Goal: Transaction & Acquisition: Purchase product/service

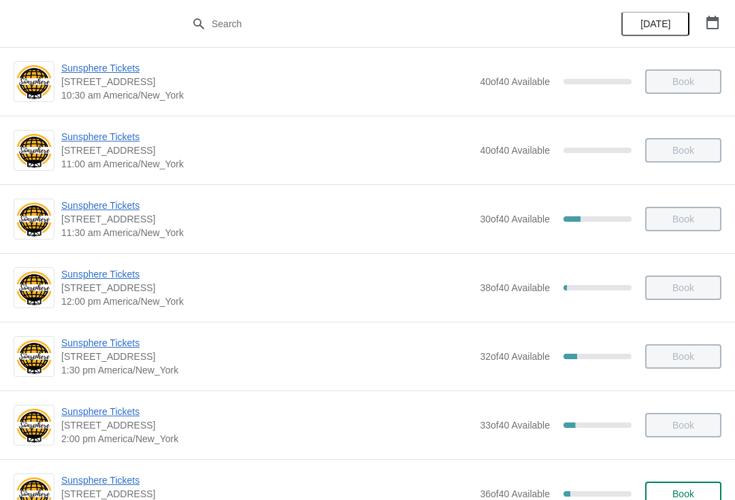
scroll to position [268, 0]
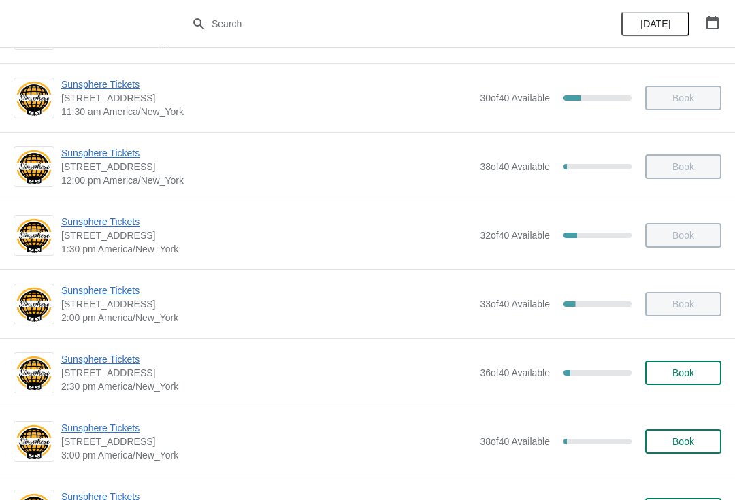
click at [121, 423] on span "Sunsphere Tickets" at bounding box center [267, 428] width 412 height 14
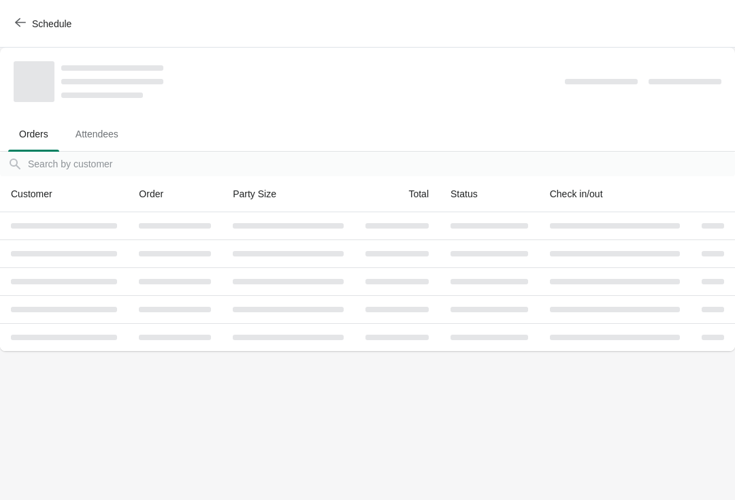
scroll to position [0, 0]
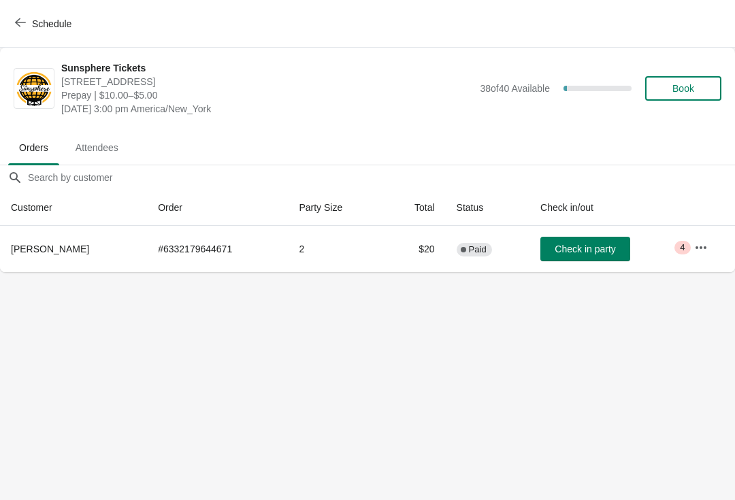
click at [572, 244] on span "Check in party" at bounding box center [585, 249] width 61 height 11
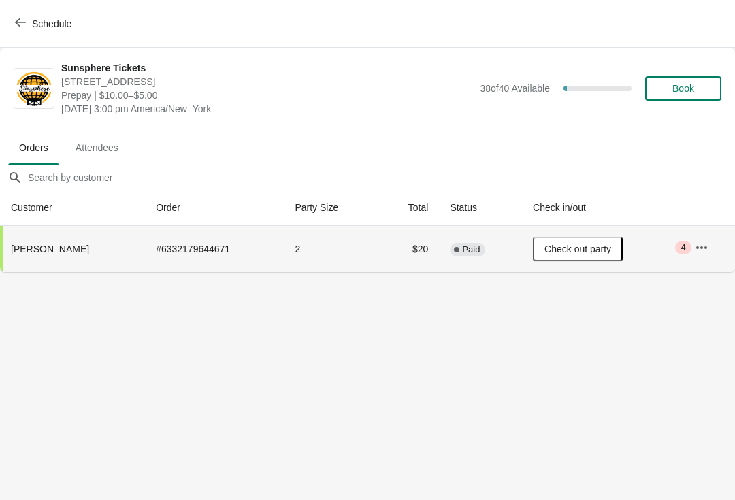
click at [688, 91] on span "Book" at bounding box center [684, 88] width 22 height 11
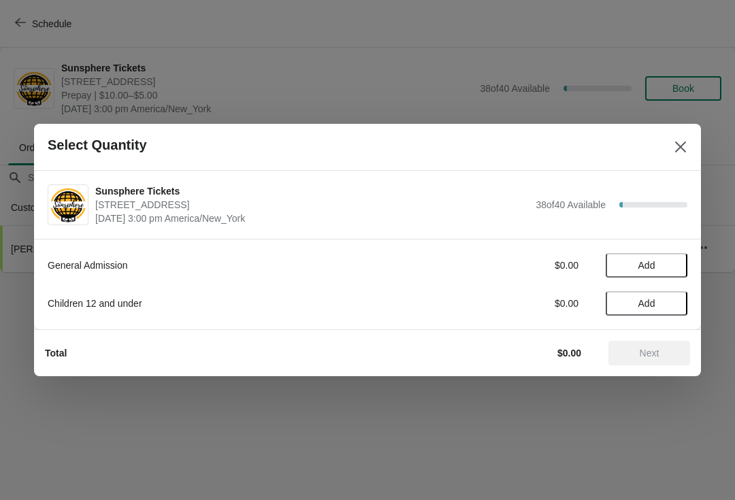
click at [666, 272] on button "Add" at bounding box center [647, 265] width 82 height 25
click at [666, 271] on icon at bounding box center [670, 266] width 14 height 14
click at [651, 355] on span "Next" at bounding box center [650, 353] width 20 height 11
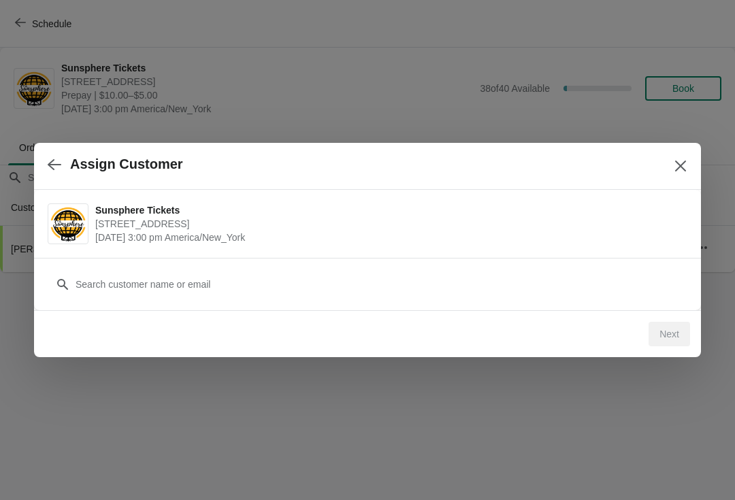
click at [590, 357] on div "Next" at bounding box center [367, 333] width 667 height 47
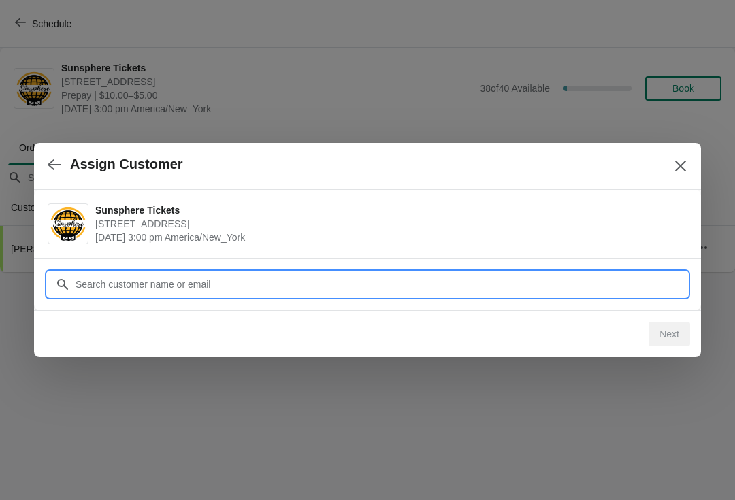
click at [572, 272] on div "Assign Customer Sunsphere Tickets 810 Clinch Avenue, Knoxville, TN, USA August …" at bounding box center [367, 272] width 735 height 0
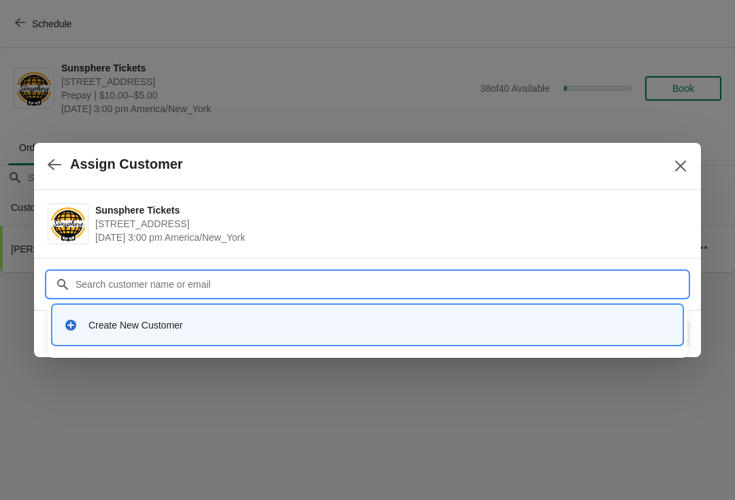
click at [240, 306] on div "Create New Customer" at bounding box center [367, 325] width 629 height 39
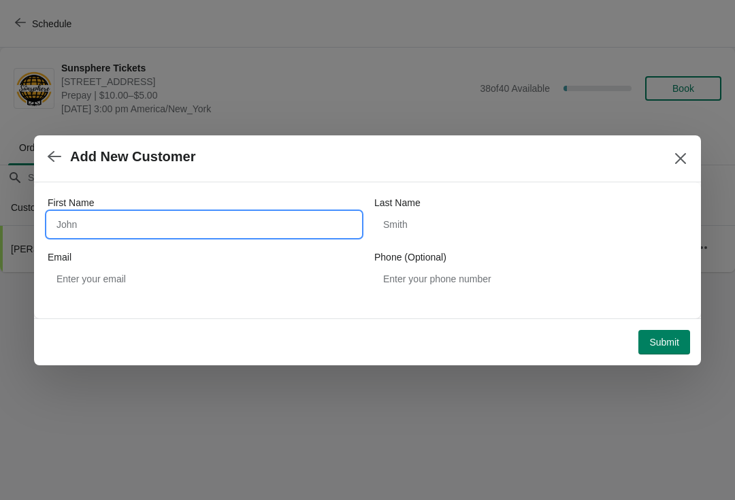
click at [242, 224] on input "First Name" at bounding box center [204, 224] width 313 height 25
type input "W"
click at [659, 325] on div "Submit" at bounding box center [364, 340] width 651 height 30
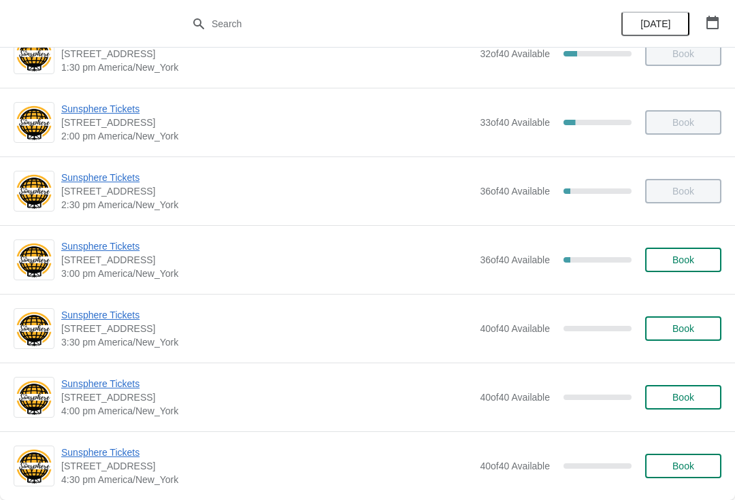
scroll to position [515, 0]
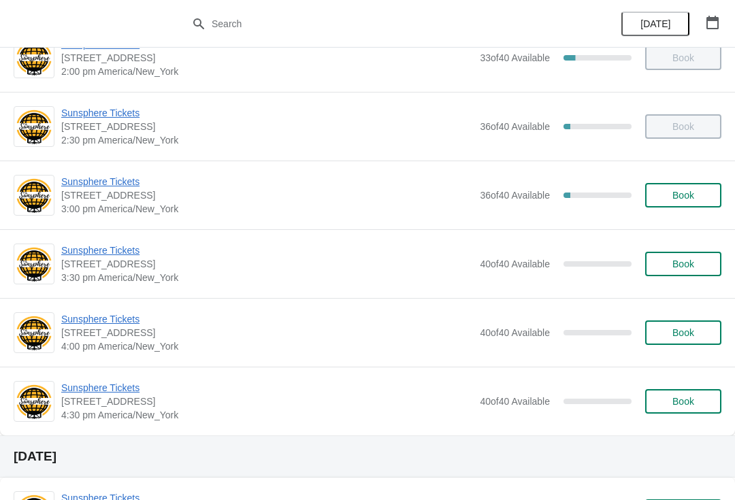
click at [700, 272] on button "Book" at bounding box center [683, 264] width 76 height 25
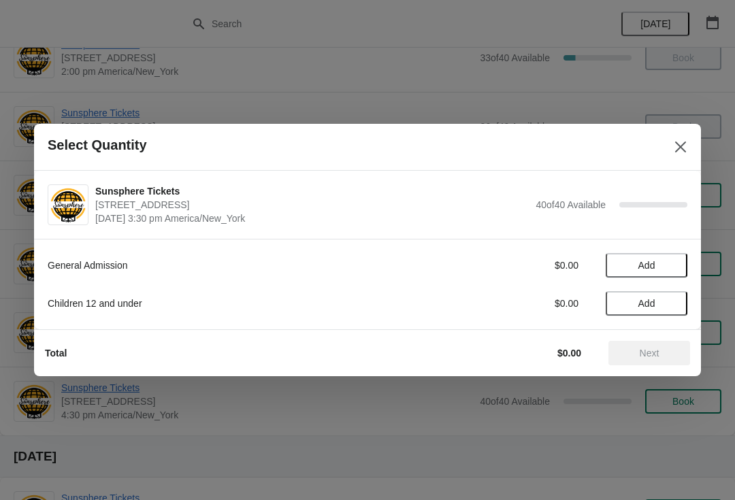
click at [664, 270] on span "Add" at bounding box center [646, 265] width 57 height 11
click at [664, 270] on icon at bounding box center [670, 266] width 14 height 14
click at [677, 265] on icon at bounding box center [670, 266] width 14 height 14
click at [675, 269] on icon at bounding box center [670, 266] width 14 height 14
click at [676, 264] on icon at bounding box center [670, 266] width 14 height 14
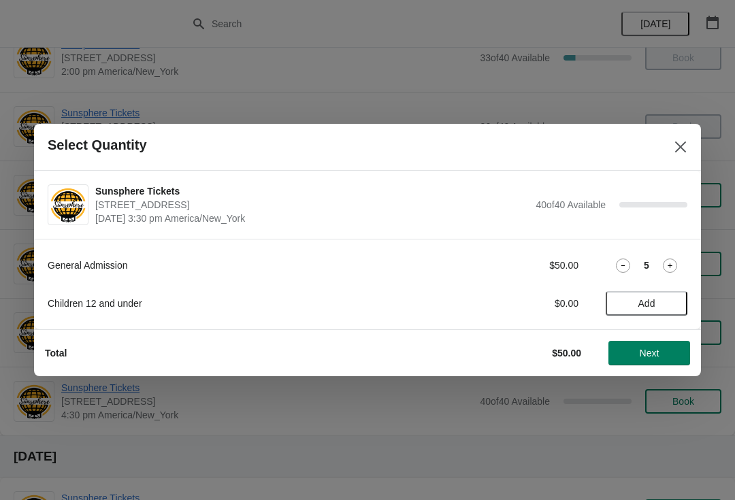
click at [660, 331] on div "Total $50.00 Next" at bounding box center [362, 347] width 656 height 35
click at [649, 358] on span "Next" at bounding box center [650, 353] width 20 height 11
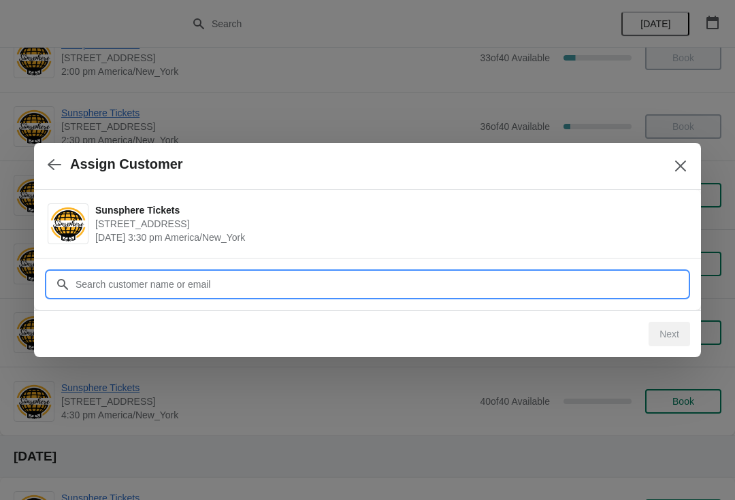
click at [544, 281] on input "Customer" at bounding box center [381, 284] width 613 height 25
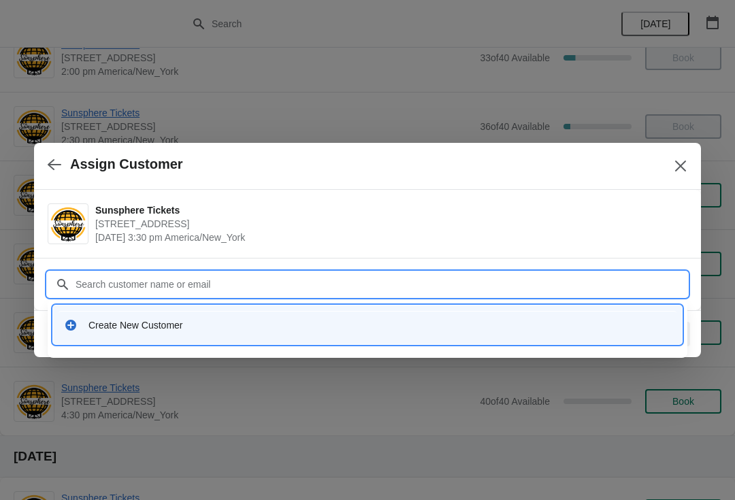
click at [246, 321] on div "Create New Customer" at bounding box center [379, 326] width 583 height 14
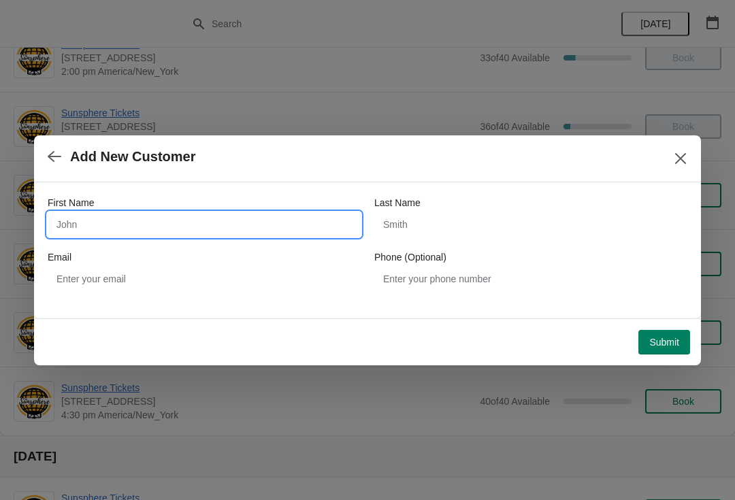
click at [195, 223] on input "First Name" at bounding box center [204, 224] width 313 height 25
type input "W"
click at [654, 330] on button "Submit" at bounding box center [665, 342] width 52 height 25
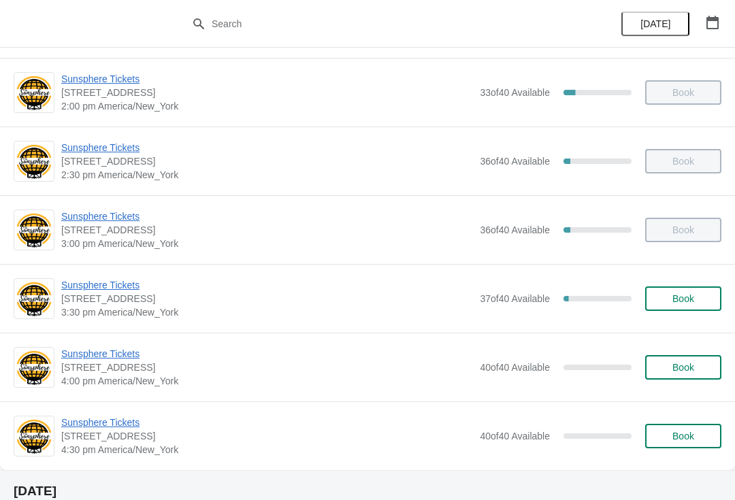
scroll to position [481, 0]
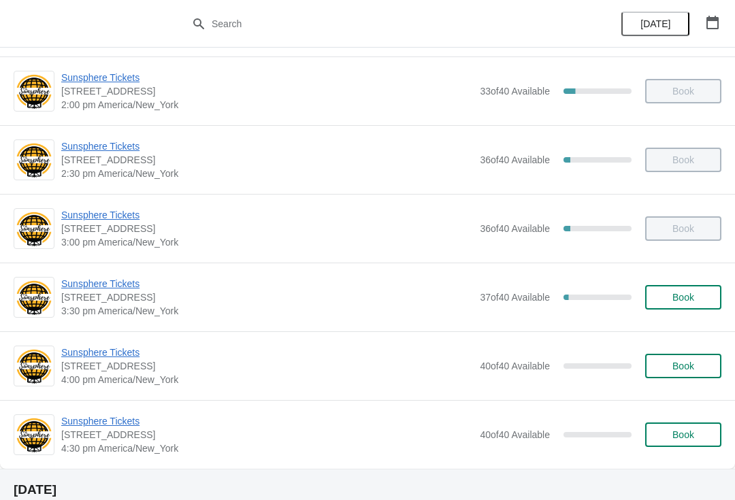
click at [689, 294] on span "Book" at bounding box center [684, 297] width 22 height 11
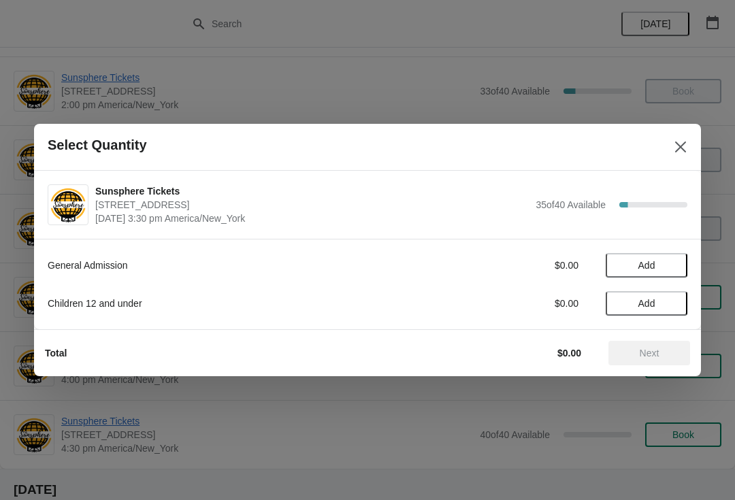
click at [671, 272] on button "Add" at bounding box center [647, 265] width 82 height 25
click at [673, 271] on icon at bounding box center [670, 266] width 14 height 14
click at [668, 359] on button "Next" at bounding box center [650, 353] width 82 height 25
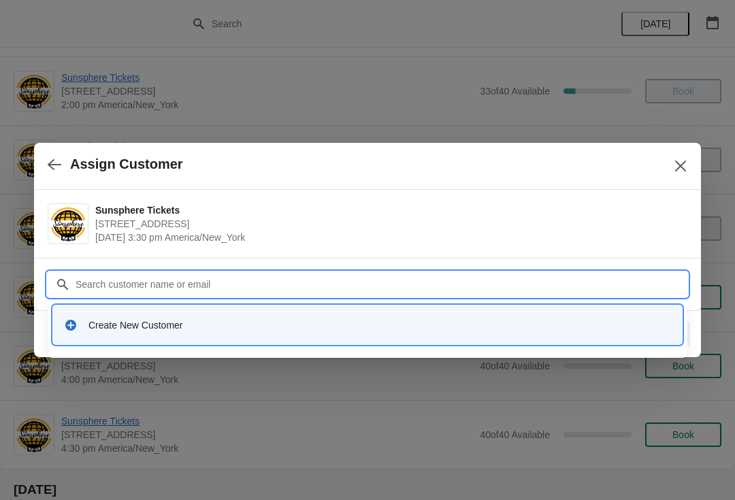
click at [234, 332] on div "Create New Customer" at bounding box center [368, 325] width 618 height 28
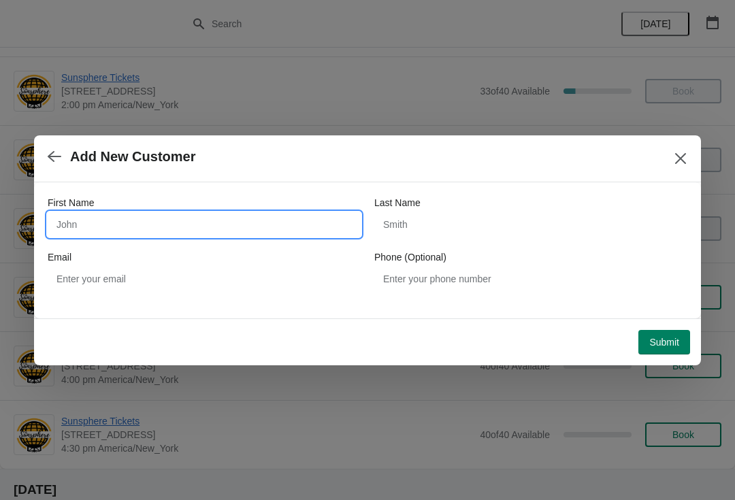
click at [123, 234] on input "First Name" at bounding box center [204, 224] width 313 height 25
type input "W"
click at [645, 325] on div "Submit" at bounding box center [364, 340] width 651 height 30
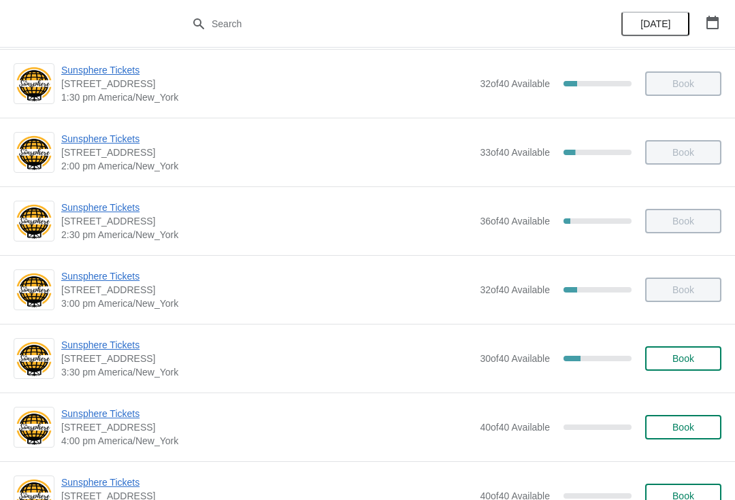
scroll to position [423, 0]
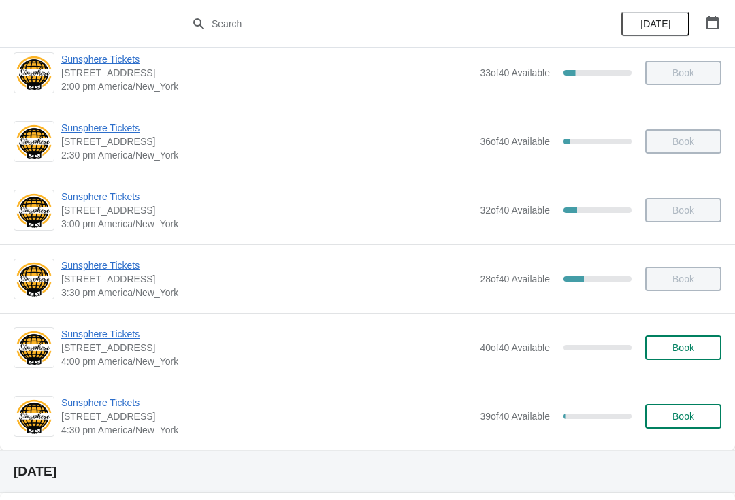
scroll to position [555, 0]
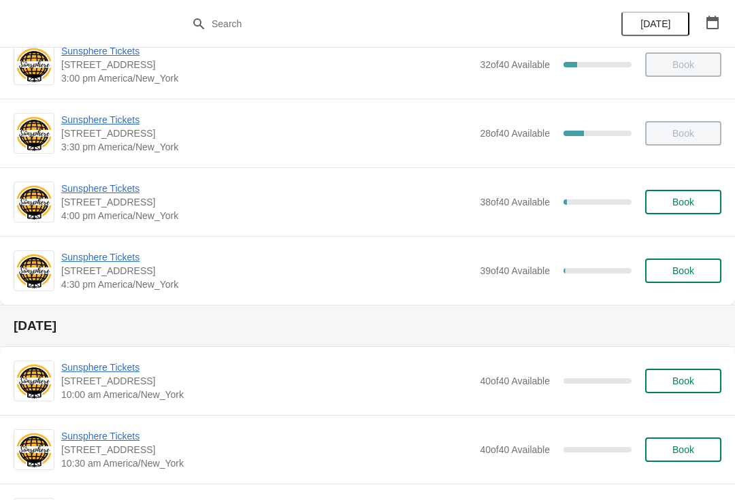
scroll to position [652, 0]
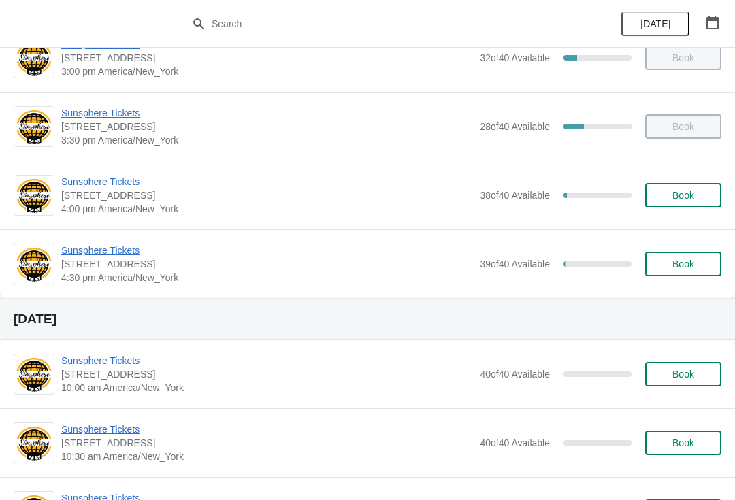
click at [693, 206] on button "Book" at bounding box center [683, 195] width 76 height 25
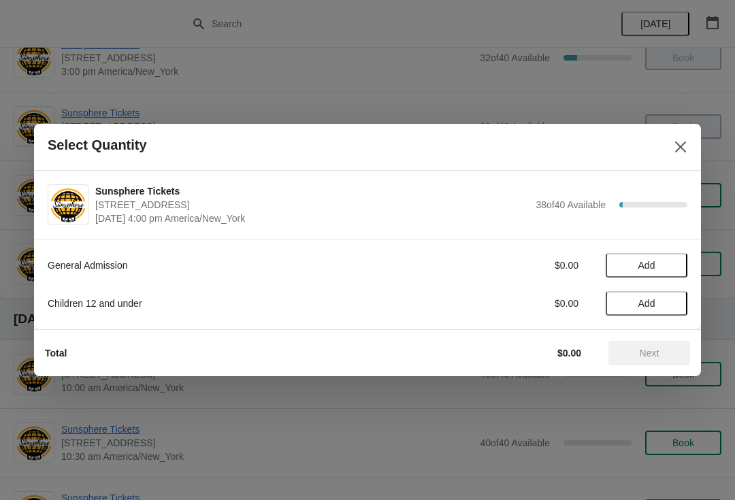
click at [669, 258] on button "Add" at bounding box center [647, 265] width 82 height 25
click at [671, 259] on icon at bounding box center [670, 266] width 14 height 14
click at [669, 267] on icon at bounding box center [670, 266] width 14 height 14
click at [665, 305] on span "Add" at bounding box center [646, 303] width 57 height 11
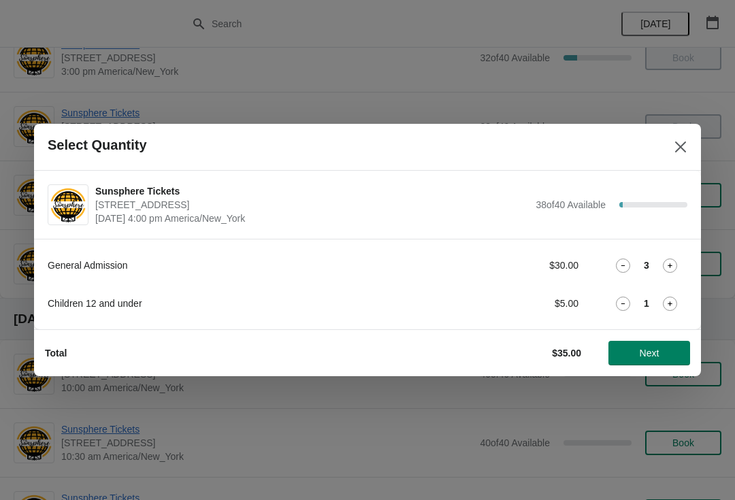
click at [657, 347] on button "Next" at bounding box center [650, 353] width 82 height 25
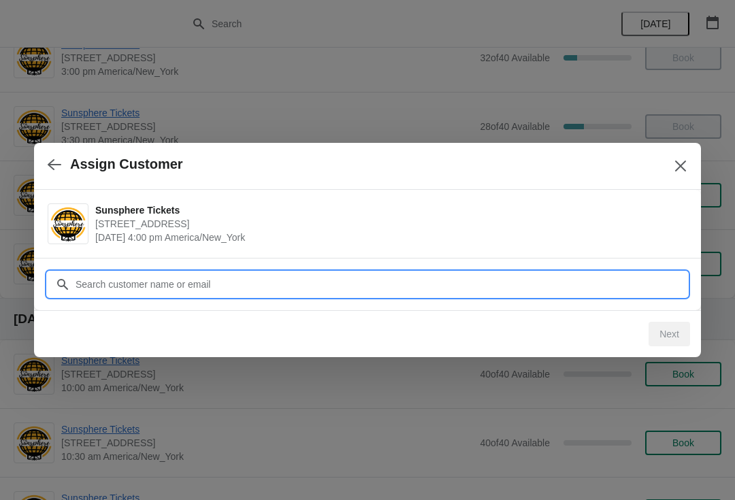
click at [610, 290] on input "Customer" at bounding box center [381, 284] width 613 height 25
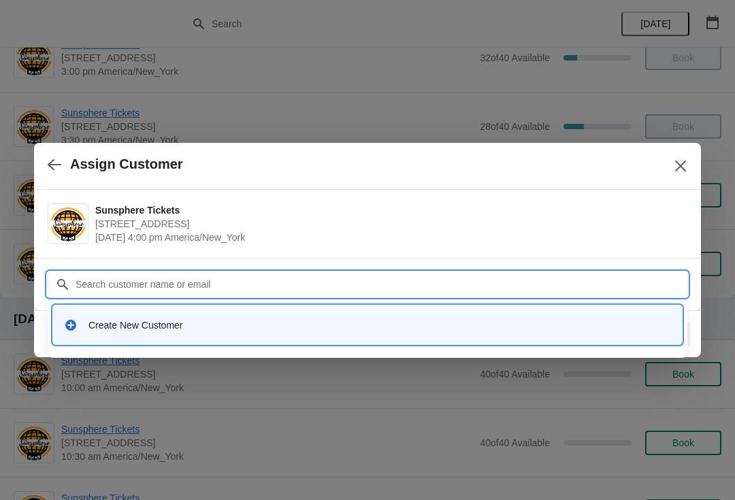
click at [438, 327] on div "Create New Customer" at bounding box center [379, 326] width 583 height 14
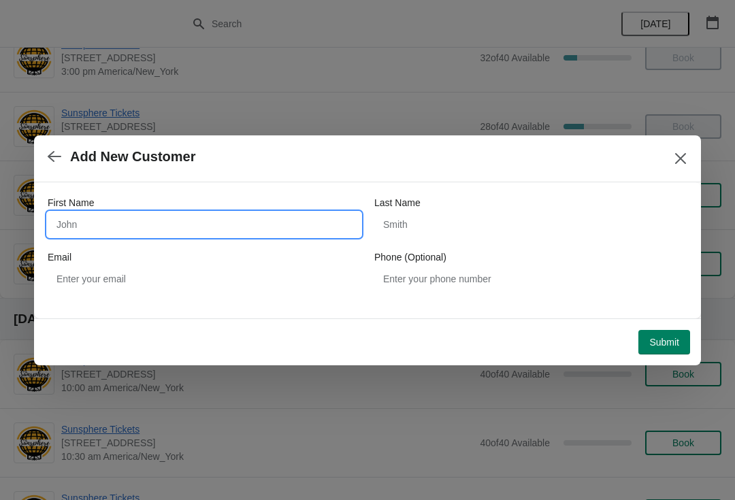
click at [286, 225] on input "First Name" at bounding box center [204, 224] width 313 height 25
type input "W"
click at [668, 332] on button "Submit" at bounding box center [665, 342] width 52 height 25
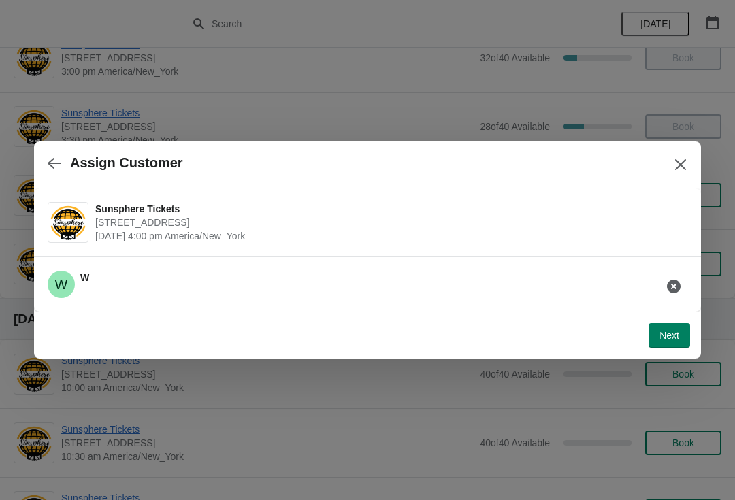
click at [677, 336] on span "Next" at bounding box center [670, 335] width 20 height 11
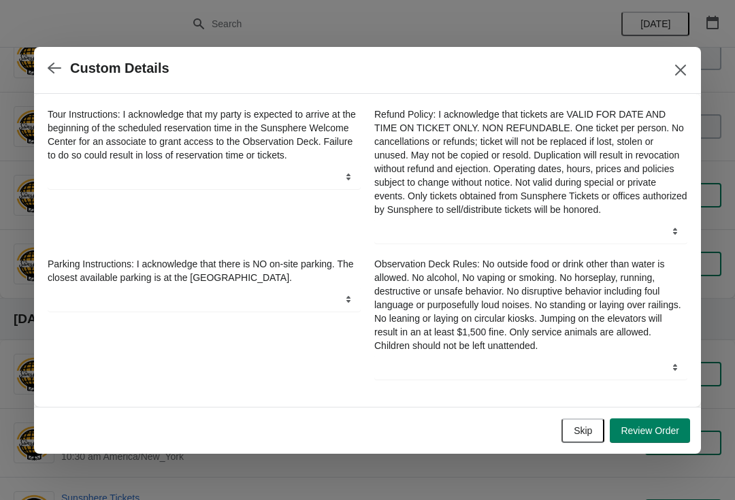
click at [593, 433] on button "Skip" at bounding box center [583, 431] width 43 height 25
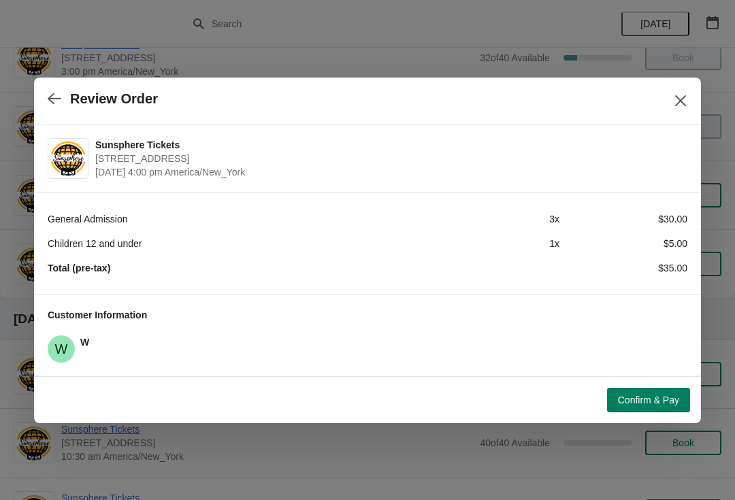
click at [638, 395] on span "Confirm & Pay" at bounding box center [648, 400] width 61 height 11
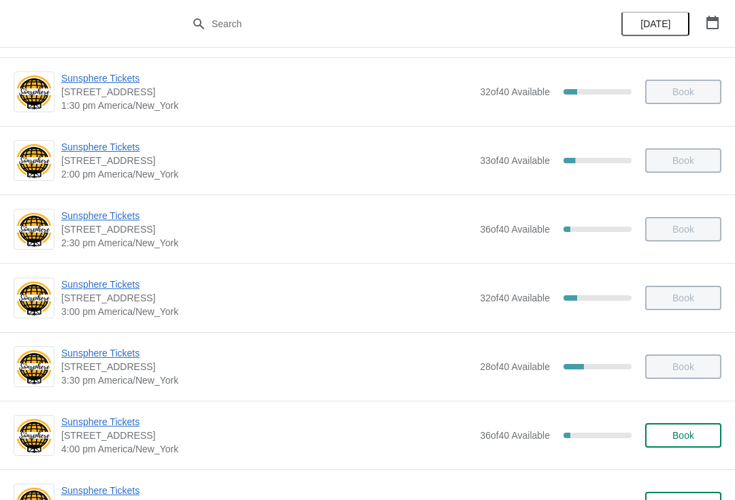
scroll to position [483, 0]
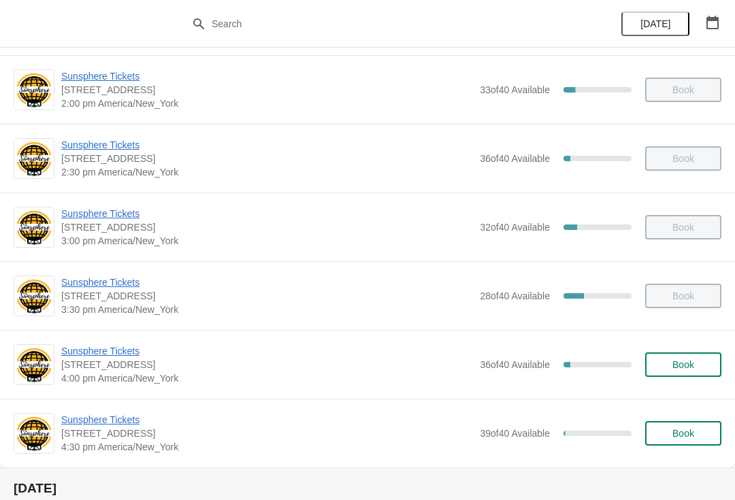
click at [669, 363] on span "Book" at bounding box center [684, 364] width 52 height 11
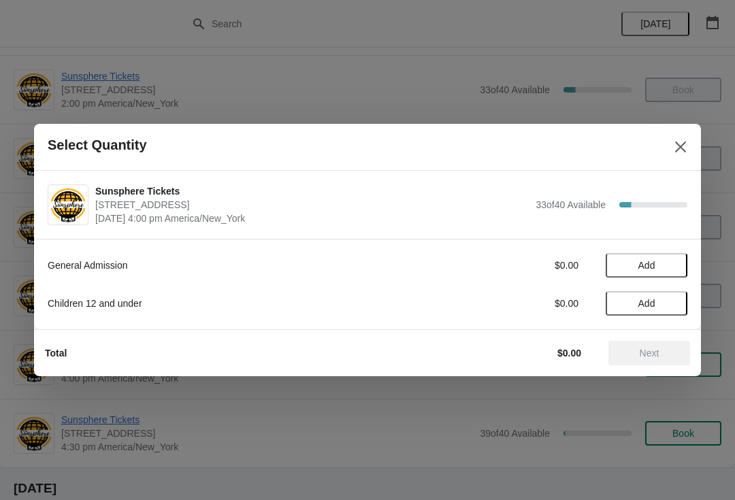
click at [666, 273] on button "Add" at bounding box center [647, 265] width 82 height 25
click at [673, 267] on icon at bounding box center [670, 266] width 14 height 14
click at [669, 305] on span "Add" at bounding box center [646, 303] width 57 height 11
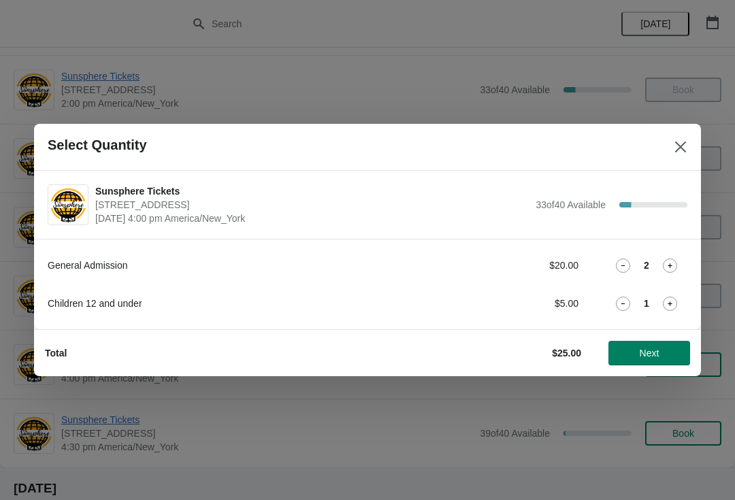
click at [670, 306] on icon at bounding box center [670, 304] width 5 height 5
click at [654, 361] on button "Next" at bounding box center [650, 353] width 82 height 25
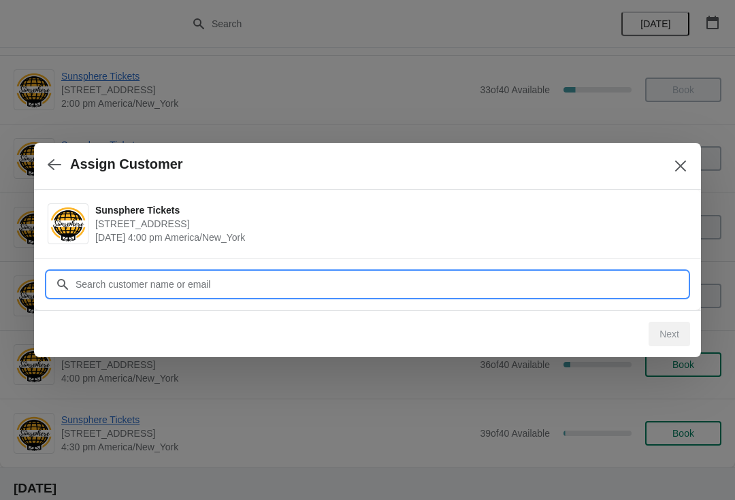
click at [617, 273] on input "Customer" at bounding box center [381, 284] width 613 height 25
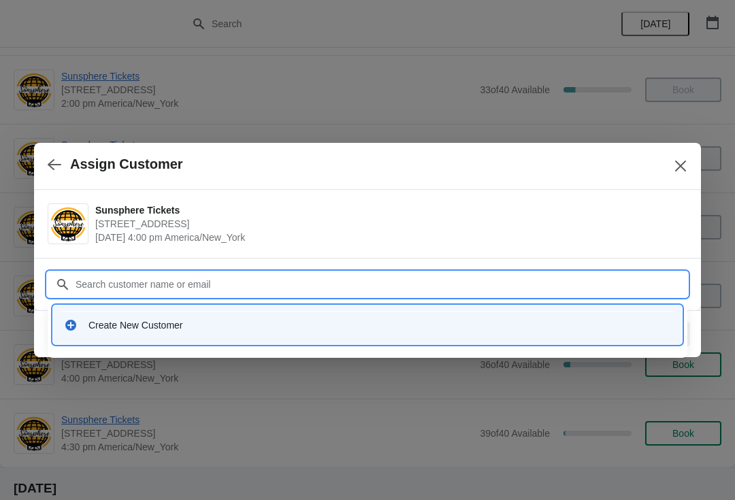
click at [315, 332] on div "Create New Customer" at bounding box center [368, 325] width 618 height 28
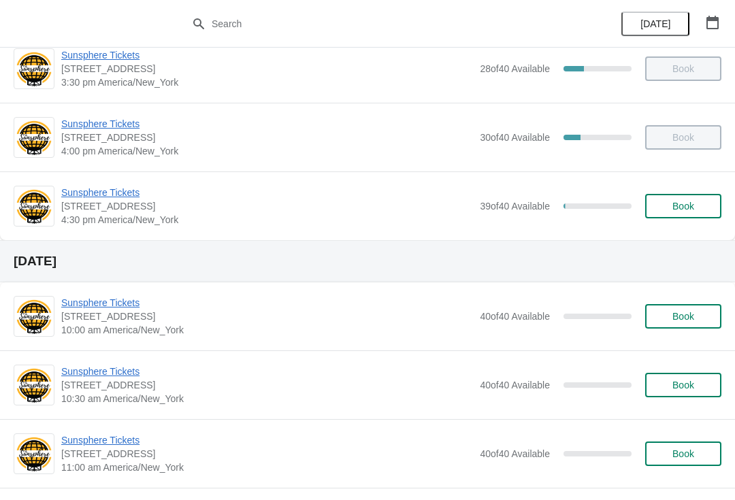
scroll to position [661, 0]
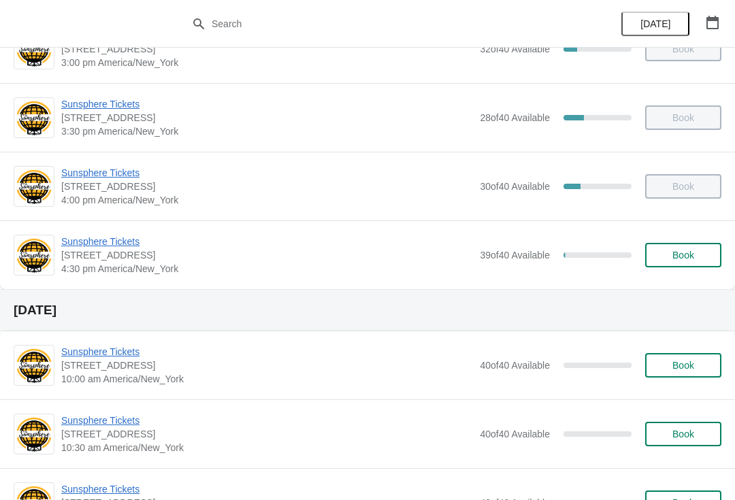
click at [84, 260] on span "[STREET_ADDRESS]" at bounding box center [267, 255] width 412 height 14
click at [120, 241] on span "Sunsphere Tickets" at bounding box center [267, 242] width 412 height 14
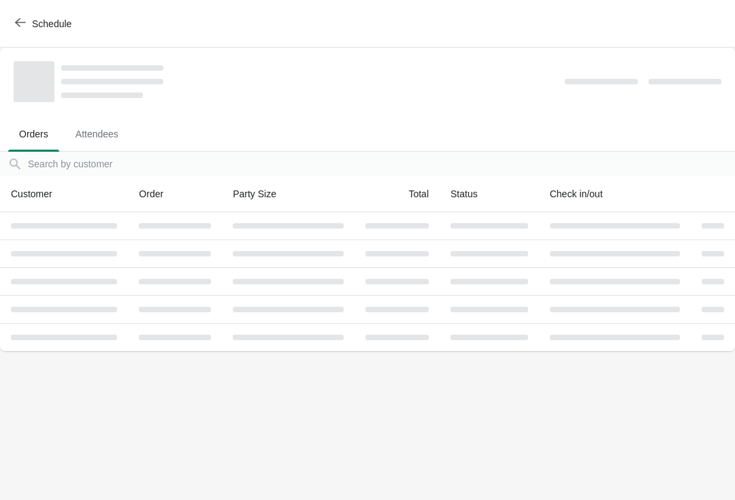
scroll to position [0, 0]
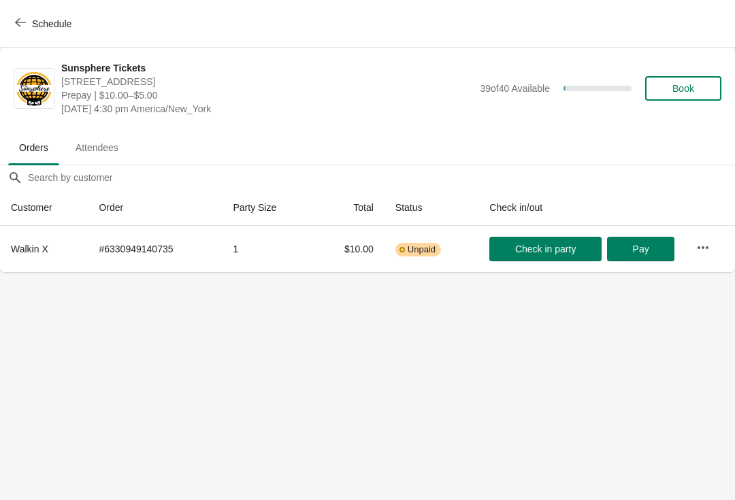
click at [708, 244] on icon "button" at bounding box center [703, 248] width 14 height 14
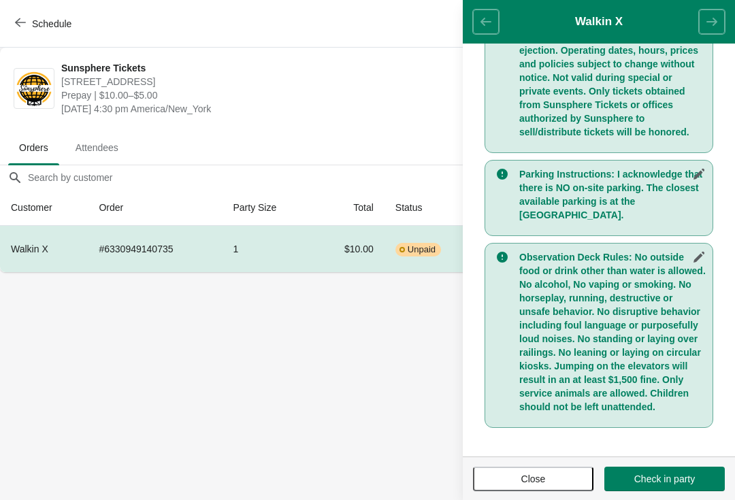
click at [579, 461] on footer "Close Check in party" at bounding box center [599, 479] width 272 height 44
